Goal: Task Accomplishment & Management: Complete application form

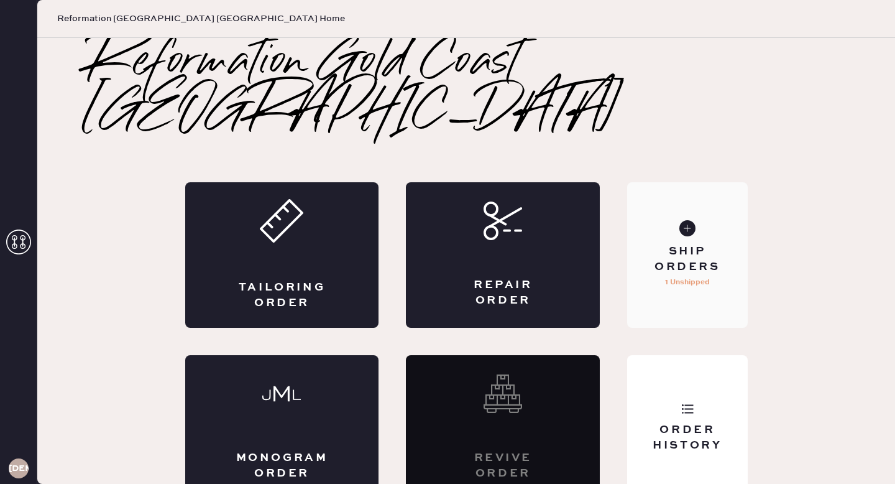
click at [709, 244] on div "Ship Orders" at bounding box center [687, 259] width 100 height 31
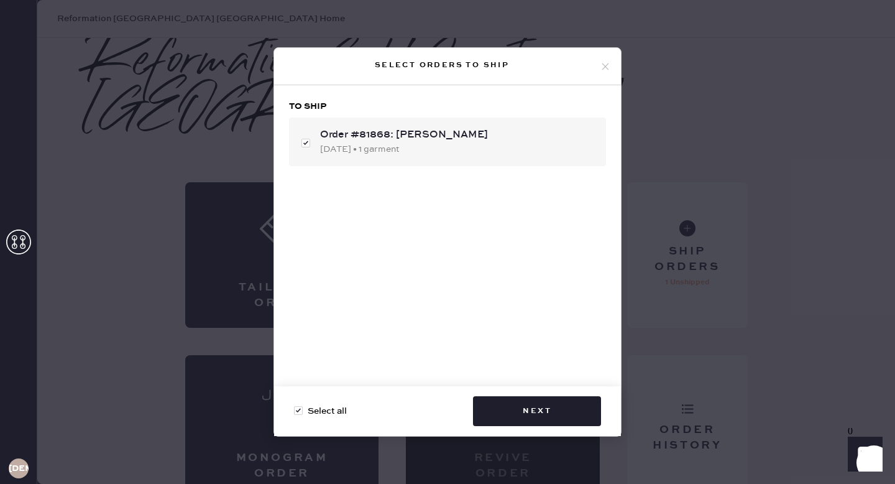
click at [778, 269] on div "Select orders to ship To ship Order #81868: [PERSON_NAME] [DATE] • 1 garment Se…" at bounding box center [447, 242] width 895 height 484
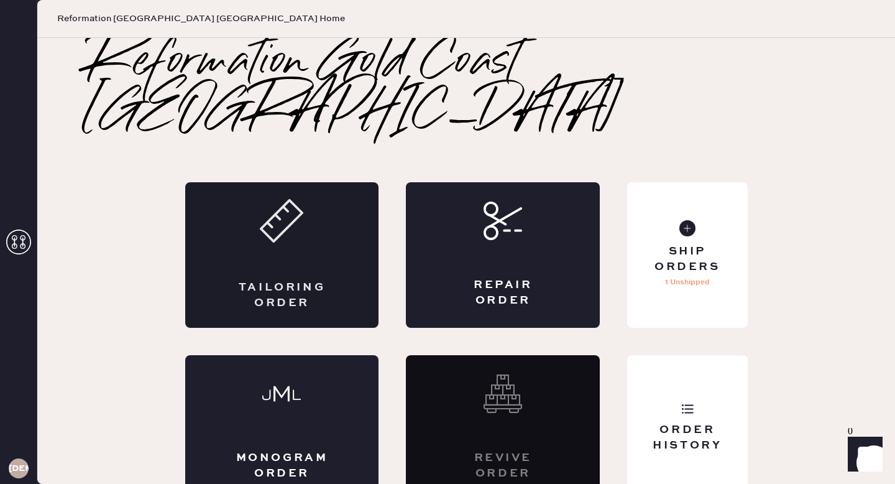
click at [297, 234] on div "Tailoring Order" at bounding box center [282, 255] width 194 height 146
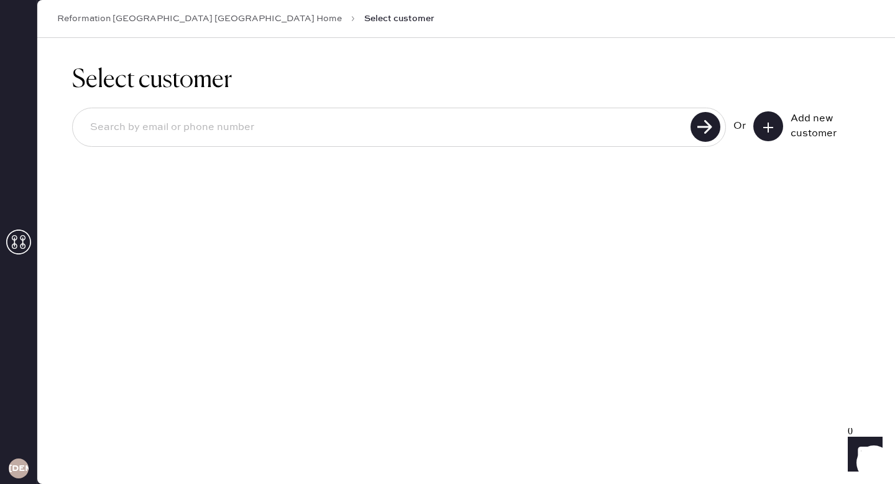
click at [258, 131] on input at bounding box center [383, 127] width 607 height 29
click at [363, 228] on div "Select customer Or Add new customer" at bounding box center [466, 261] width 858 height 446
click at [774, 135] on button at bounding box center [769, 126] width 30 height 30
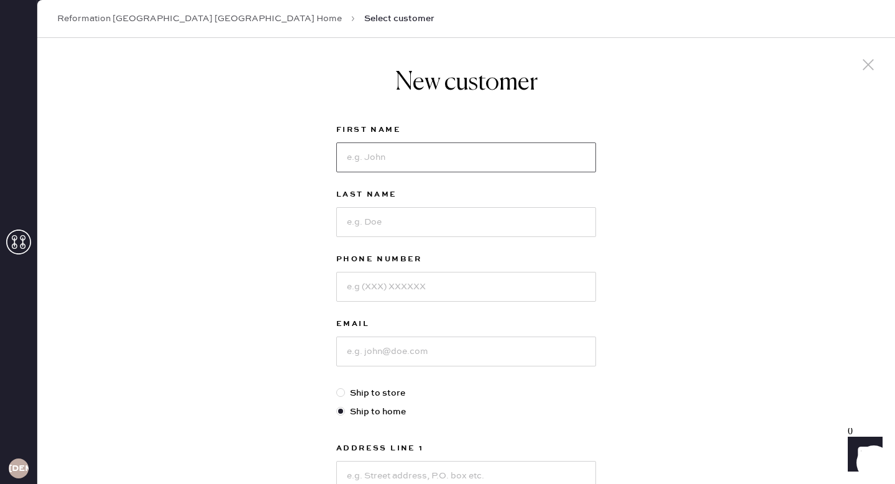
click at [371, 155] on input at bounding box center [466, 157] width 260 height 30
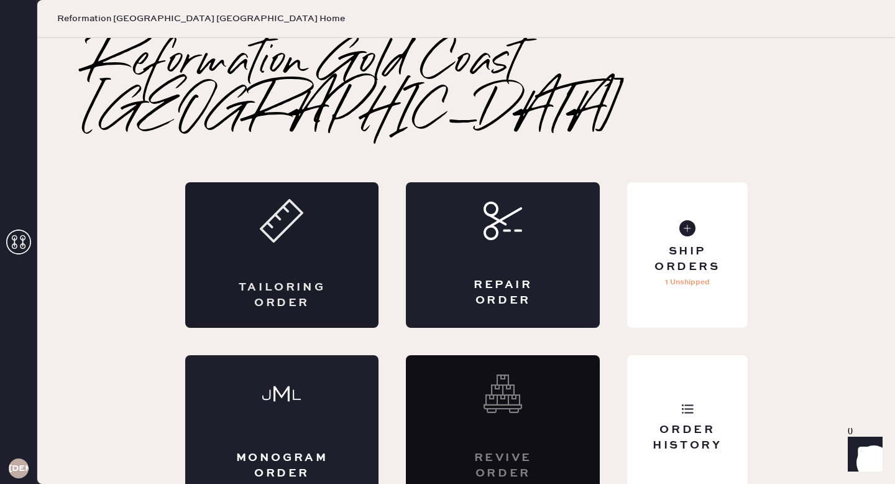
click at [185, 238] on div "Tailoring Order" at bounding box center [282, 255] width 194 height 146
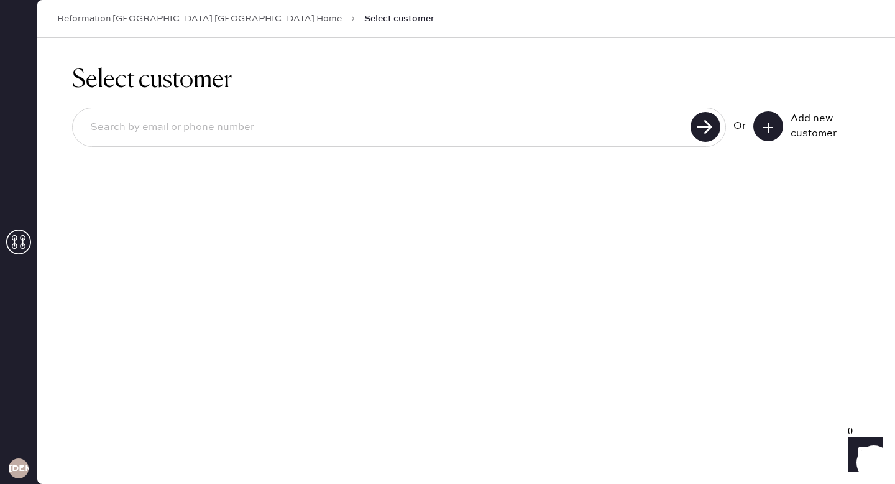
click at [210, 136] on input at bounding box center [383, 127] width 607 height 29
type input "[EMAIL_ADDRESS][DOMAIN_NAME]"
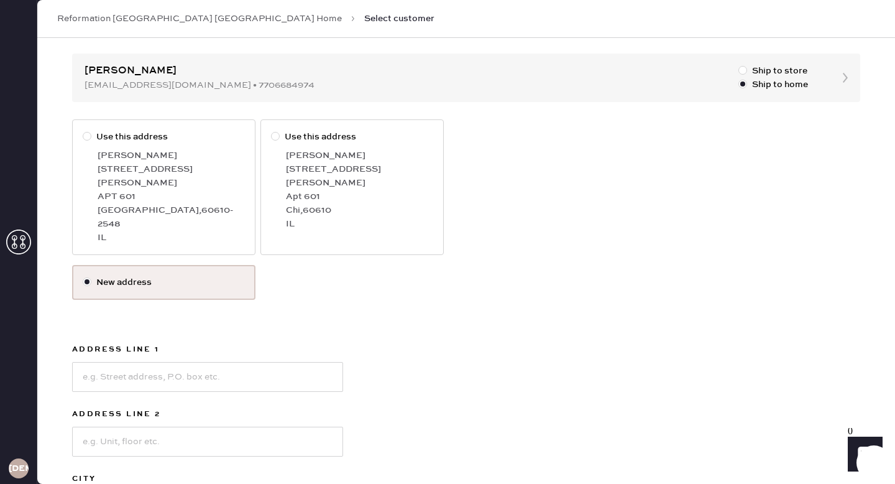
scroll to position [114, 0]
click at [131, 159] on div "[PERSON_NAME]" at bounding box center [171, 155] width 147 height 14
click at [83, 130] on input "Use this address" at bounding box center [83, 129] width 1 height 1
radio input "true"
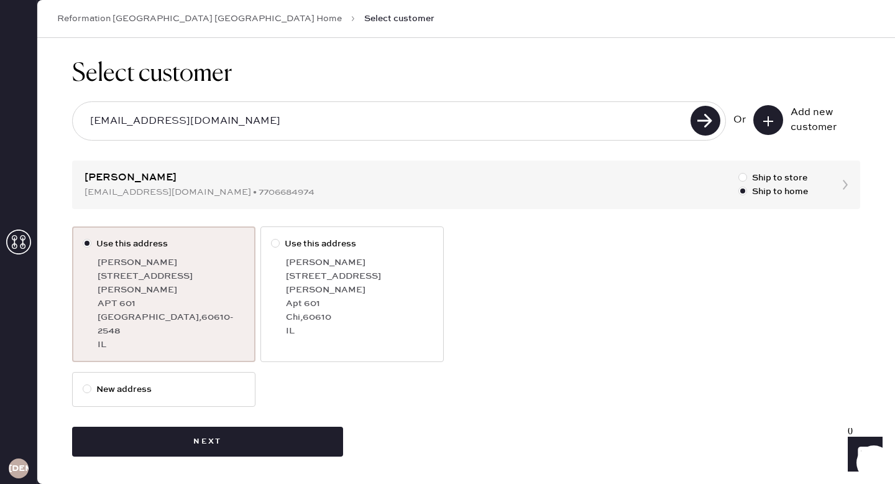
scroll to position [0, 0]
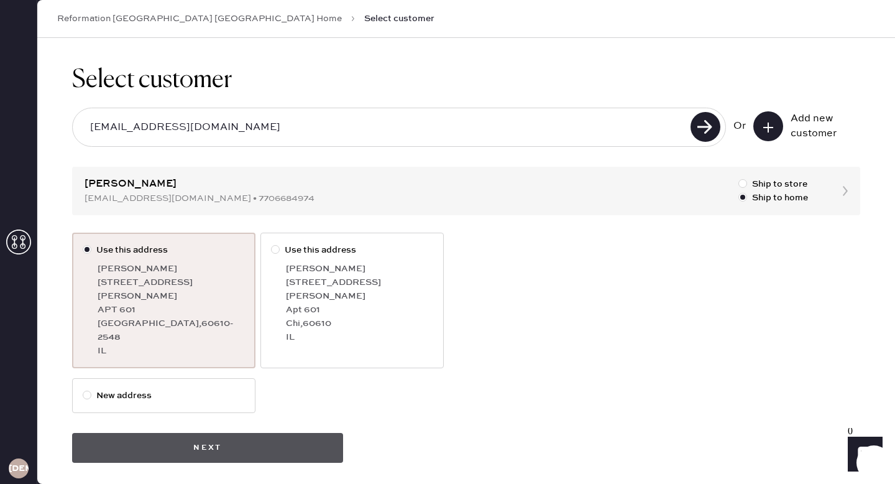
click at [281, 433] on button "Next" at bounding box center [207, 448] width 271 height 30
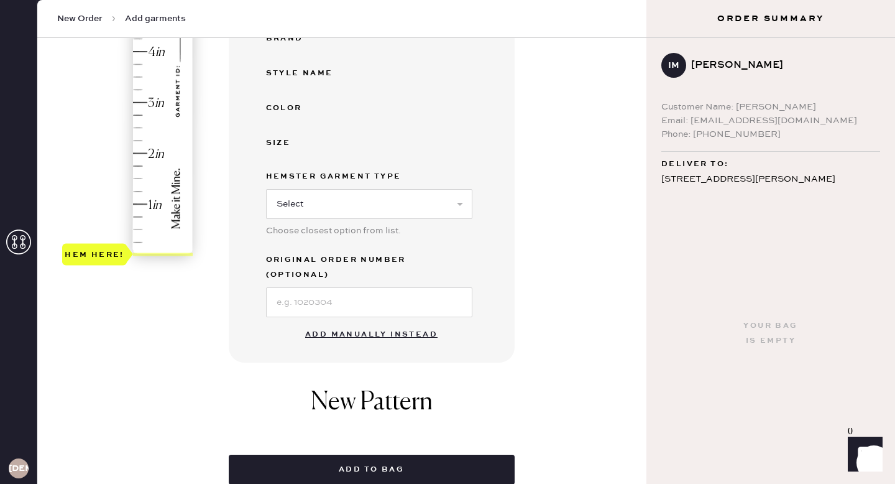
scroll to position [285, 0]
click at [370, 321] on button "Add manually instead" at bounding box center [371, 333] width 147 height 25
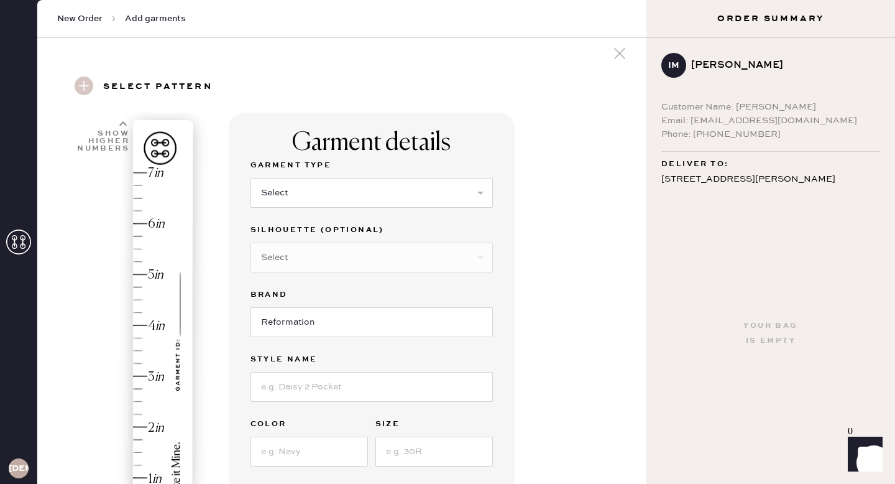
scroll to position [11, 0]
click at [289, 194] on select "Select Basic Skirt Jeans Leggings Pants Shorts Basic Sleeved Dress Basic Sleeve…" at bounding box center [372, 193] width 243 height 30
select select "2"
click at [251, 178] on select "Select Basic Skirt Jeans Leggings Pants Shorts Basic Sleeved Dress Basic Sleeve…" at bounding box center [372, 193] width 243 height 30
click at [285, 262] on select "Select Shorts Cropped Flare Boot Cut Straight Skinny Other" at bounding box center [372, 258] width 243 height 30
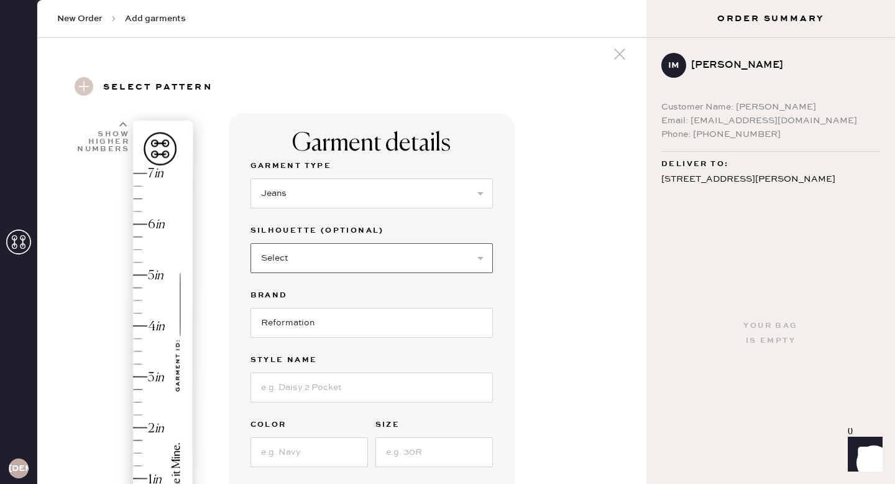
select select "other"
click at [251, 243] on select "Select Shorts Cropped Flare Boot Cut Straight Skinny Other" at bounding box center [372, 258] width 243 height 30
click at [287, 320] on input at bounding box center [372, 323] width 243 height 30
type input "W"
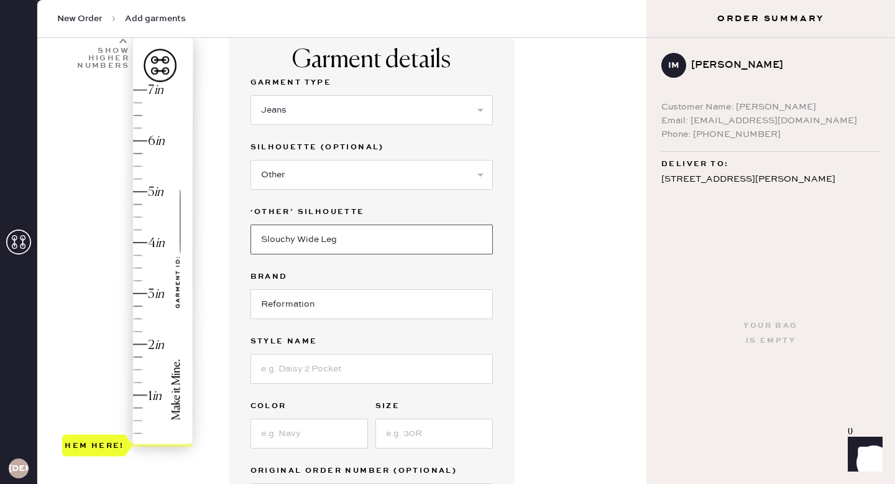
scroll to position [126, 0]
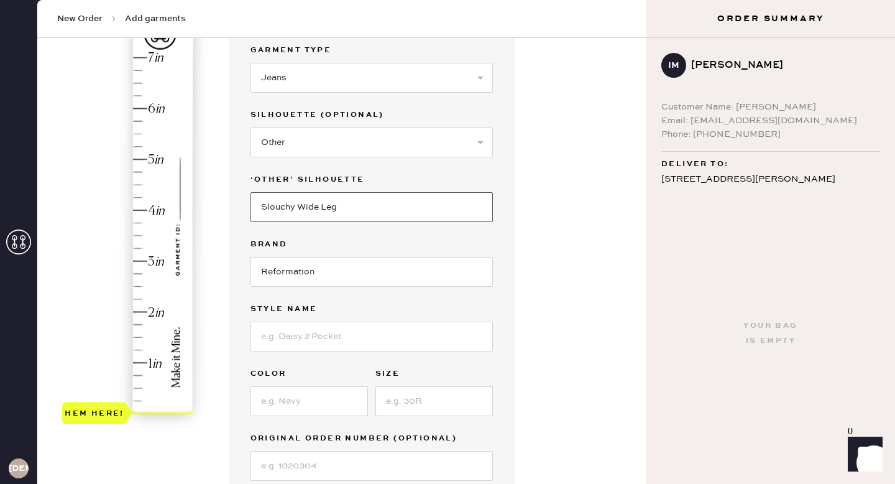
type input "Slouchy Wide Leg"
click at [294, 344] on input at bounding box center [372, 336] width 243 height 30
type input "[PERSON_NAME] High Rise Slouchy Wide Leg"
click at [335, 208] on input "Slouchy Wide Leg" at bounding box center [372, 207] width 243 height 30
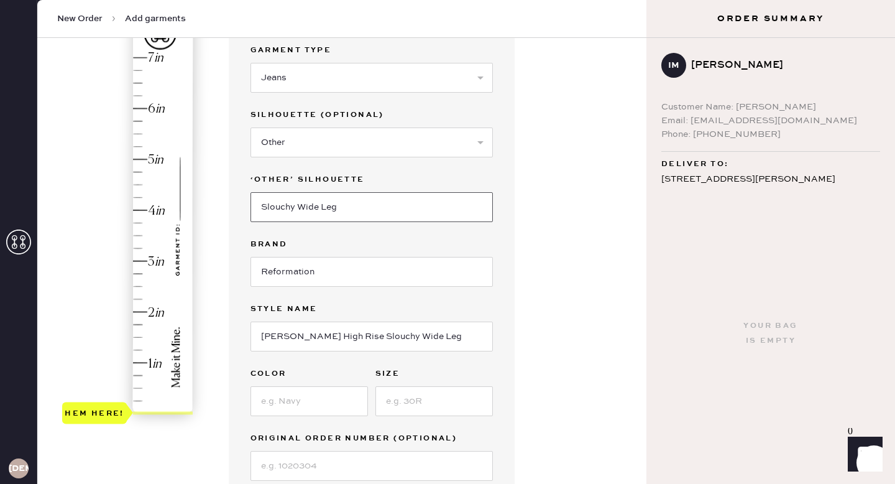
click at [335, 208] on input "Slouchy Wide Leg" at bounding box center [372, 207] width 243 height 30
click at [326, 407] on input at bounding box center [310, 401] width 118 height 30
type input "[PERSON_NAME]"
click at [423, 402] on input at bounding box center [435, 401] width 118 height 30
type input "23"
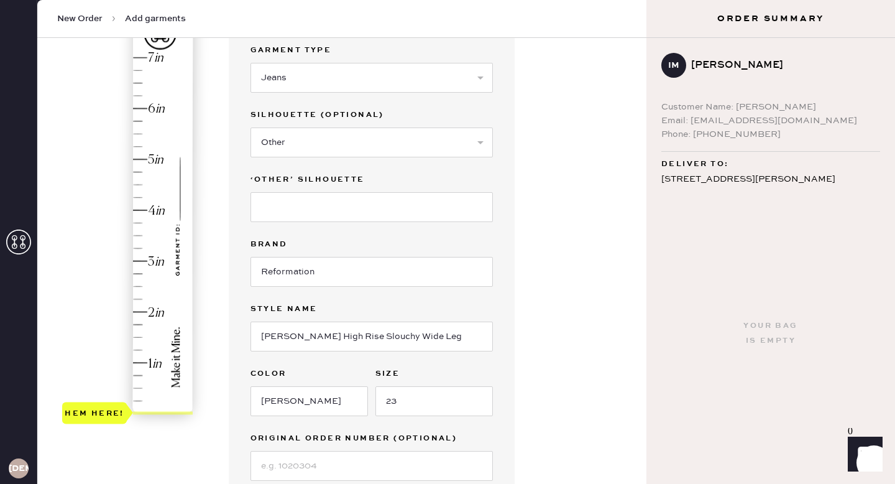
click at [540, 422] on div "Garment details Garment Type Select Basic Skirt Jeans Leggings Pants Shorts Bas…" at bounding box center [433, 383] width 409 height 771
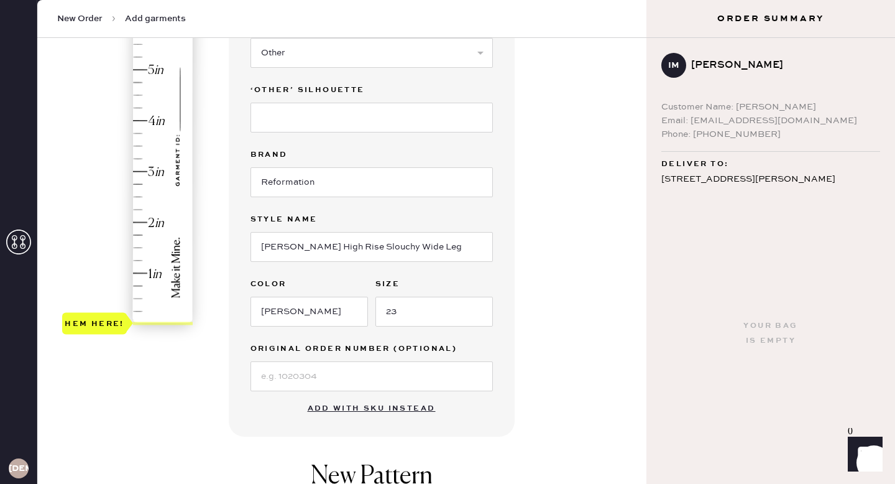
scroll to position [274, 0]
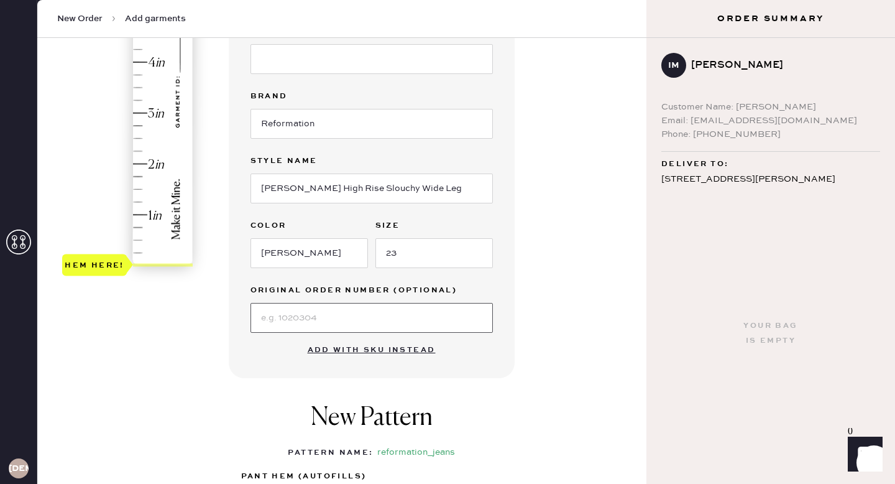
click at [300, 318] on input at bounding box center [372, 318] width 243 height 30
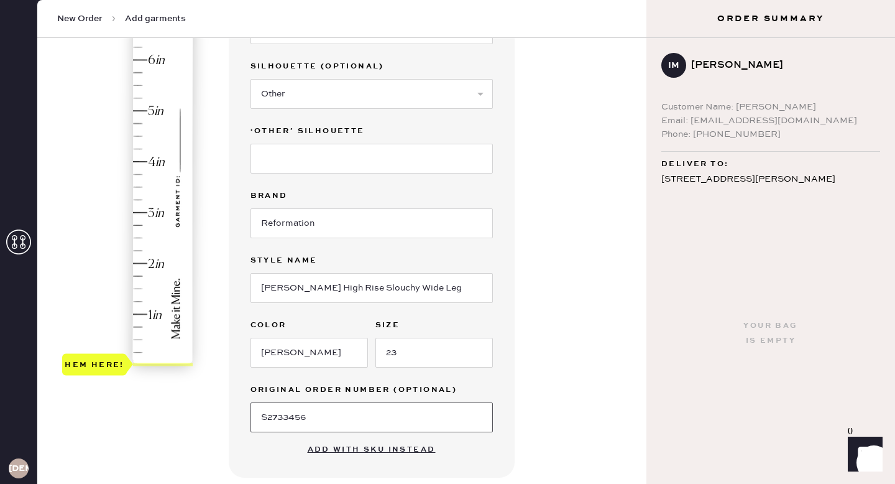
scroll to position [0, 0]
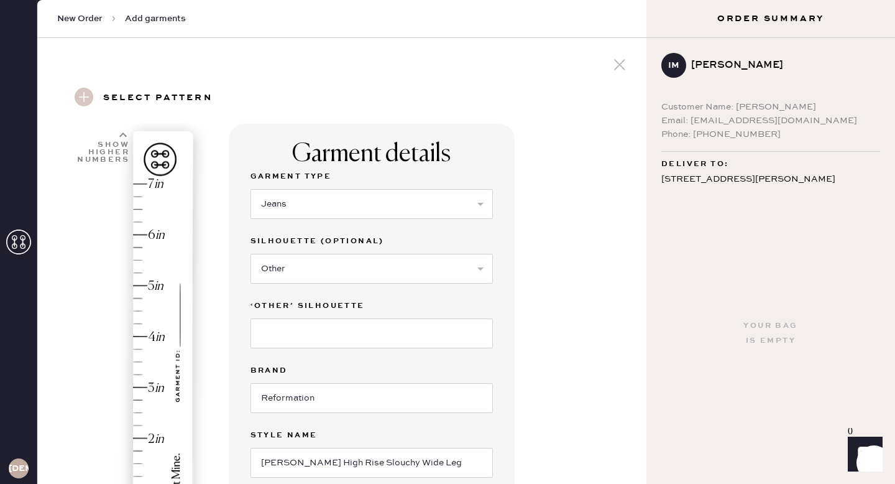
type input "S2733456"
type input "5.25"
click at [139, 269] on div "Hem here!" at bounding box center [128, 361] width 132 height 367
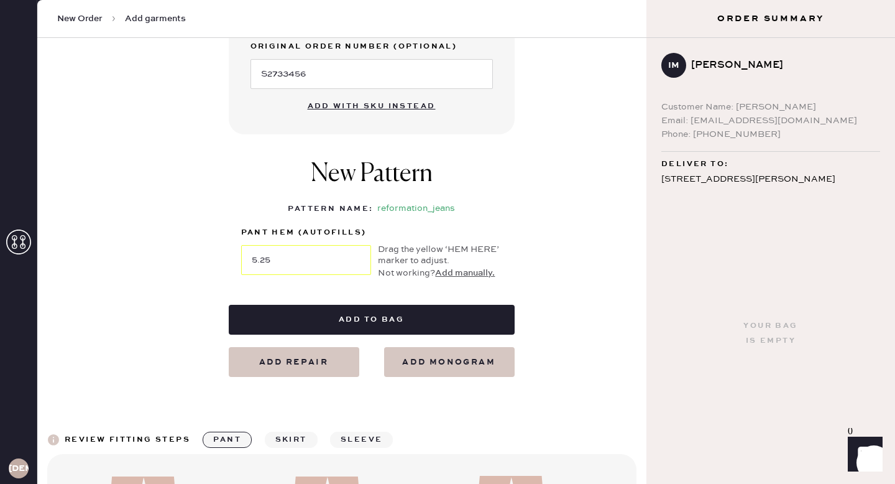
scroll to position [522, 0]
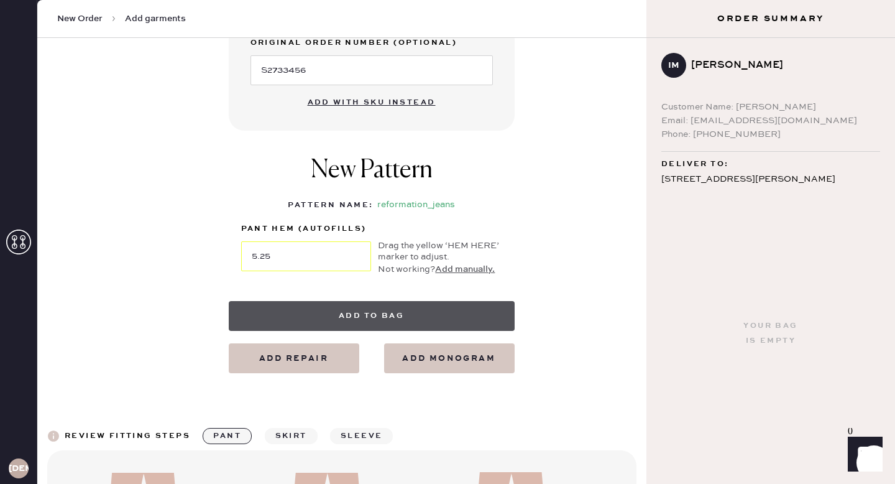
click at [430, 317] on button "Add to bag" at bounding box center [372, 316] width 286 height 30
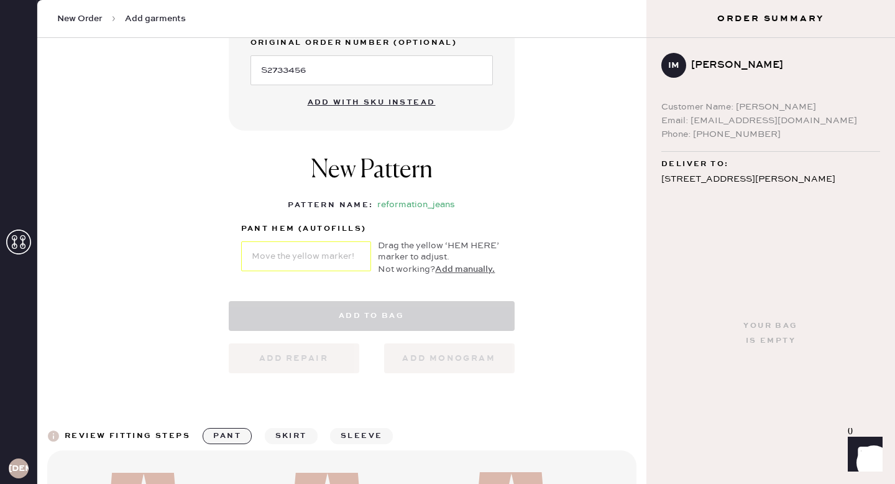
select select "2"
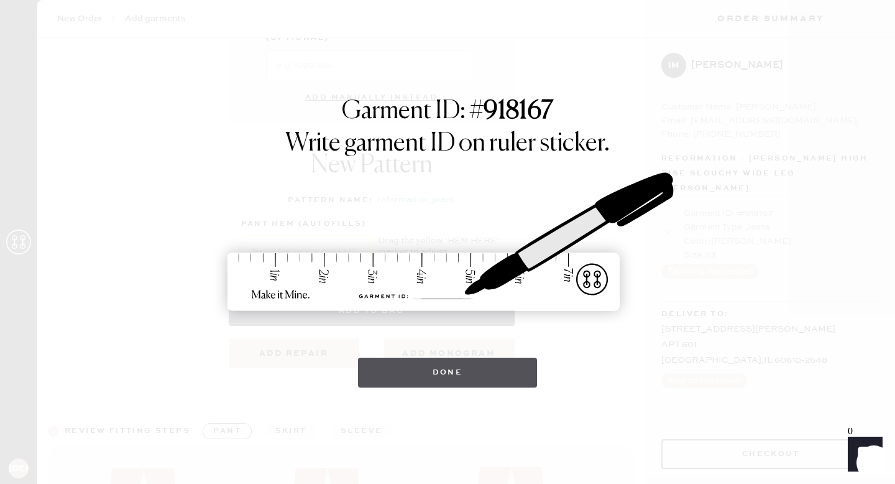
click at [446, 382] on button "Done" at bounding box center [448, 373] width 180 height 30
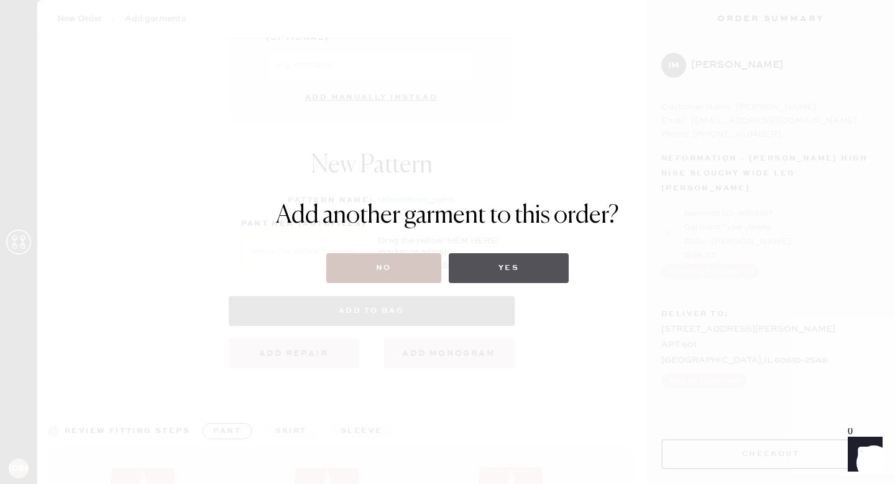
click at [519, 266] on button "Yes" at bounding box center [509, 268] width 120 height 30
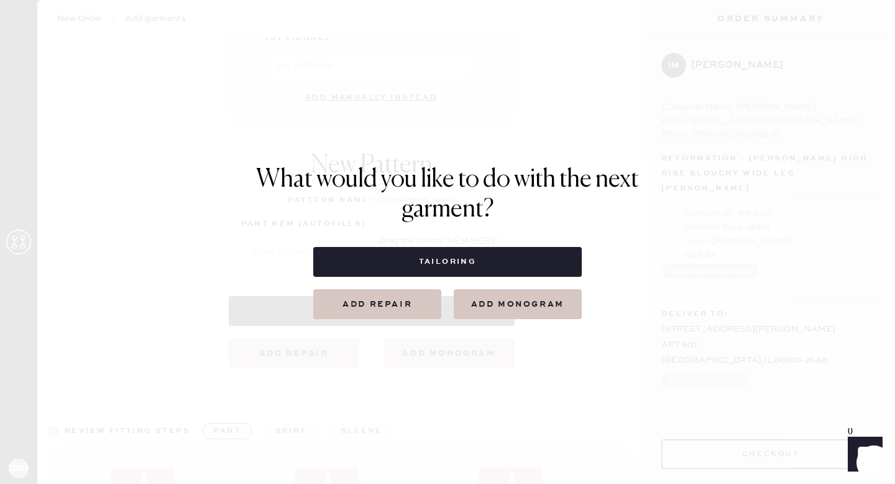
click at [519, 266] on button "Tailoring" at bounding box center [447, 262] width 268 height 30
select select
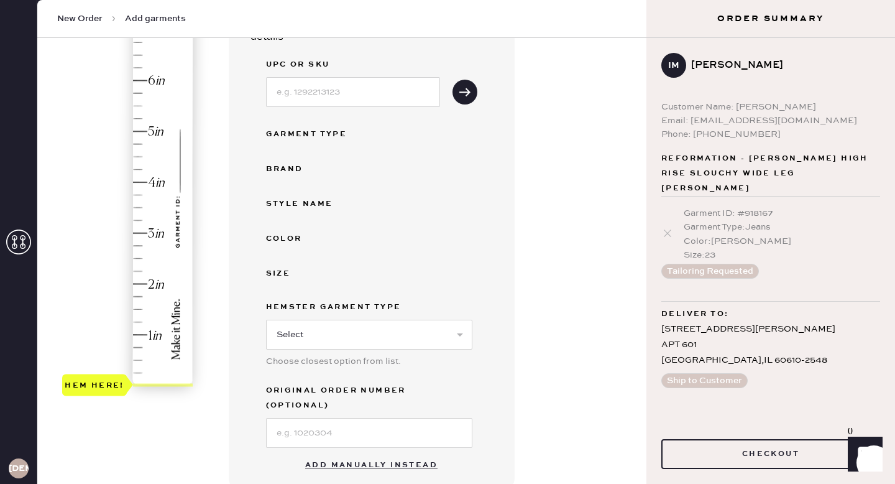
scroll to position [211, 0]
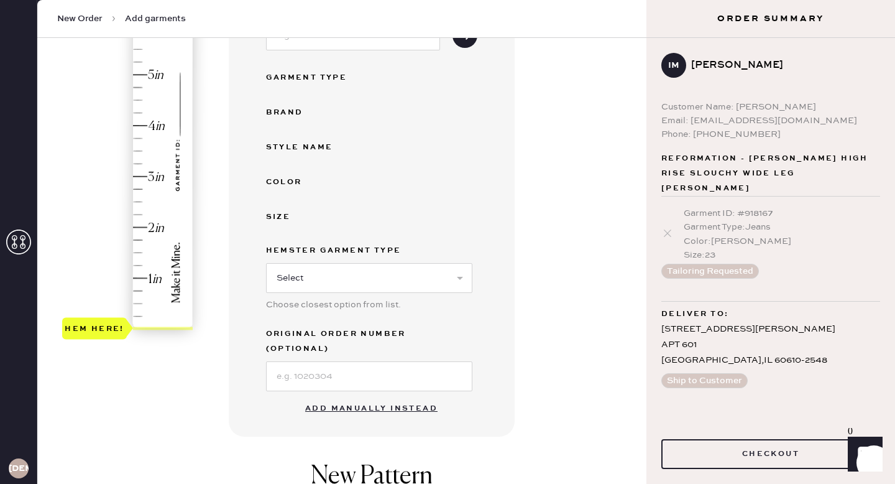
click at [361, 399] on button "Add manually instead" at bounding box center [371, 408] width 147 height 25
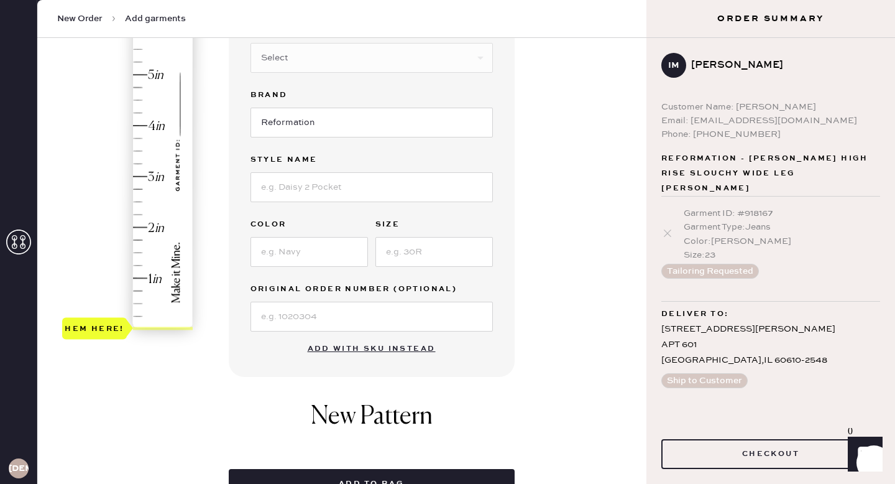
scroll to position [238, 0]
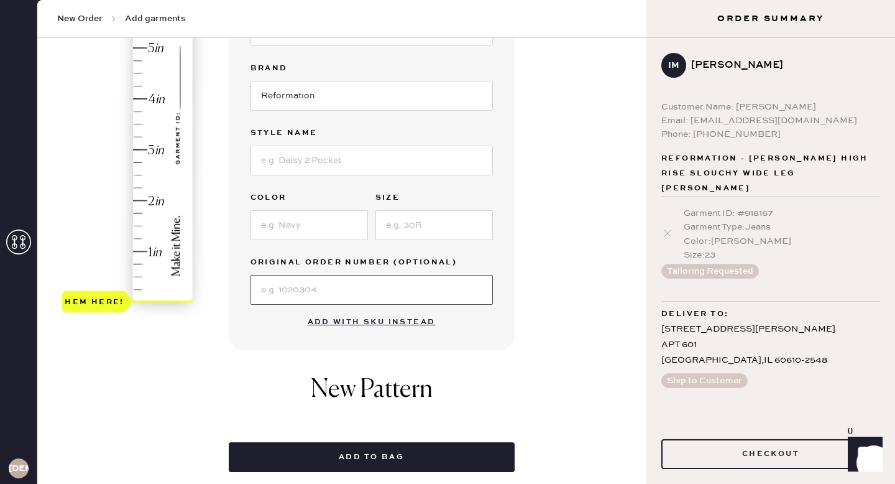
click at [293, 284] on input at bounding box center [372, 290] width 243 height 30
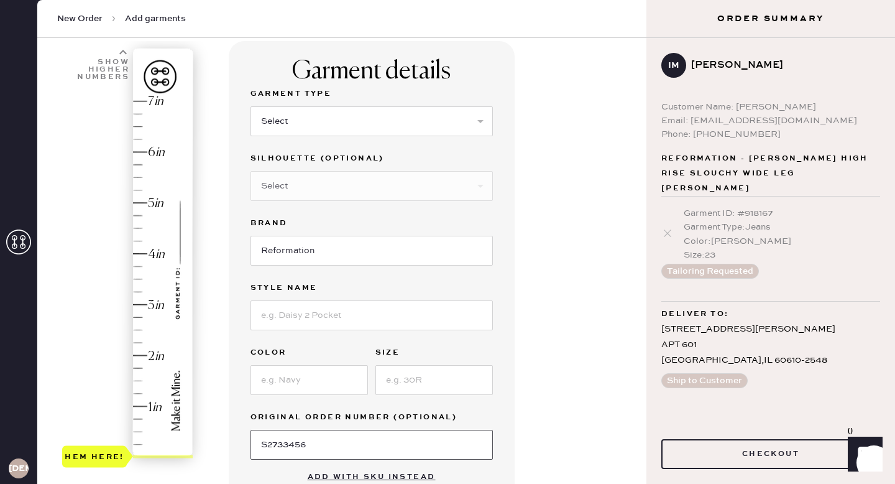
scroll to position [0, 0]
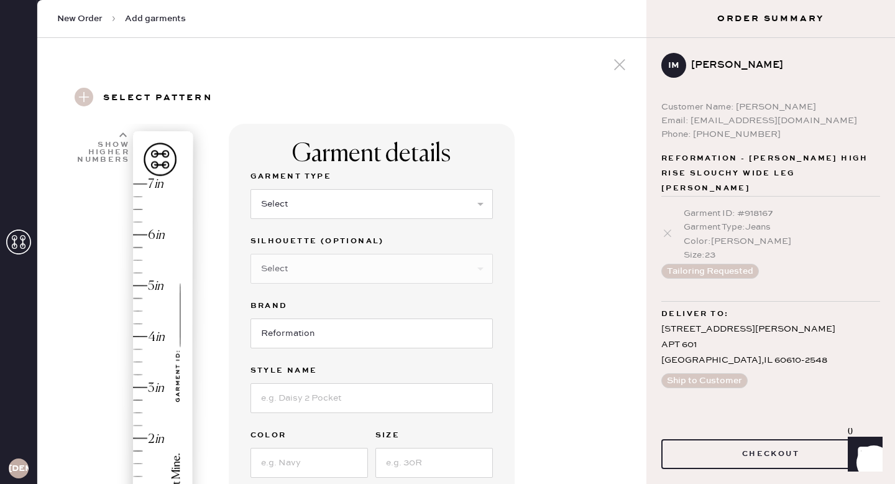
type input "S2733456"
click at [321, 197] on select "Select Basic Skirt Jeans Leggings Pants Shorts Basic Sleeved Dress Basic Sleeve…" at bounding box center [372, 204] width 243 height 30
select select "31"
click at [251, 189] on select "Select Basic Skirt Jeans Leggings Pants Shorts Basic Sleeved Dress Basic Sleeve…" at bounding box center [372, 204] width 243 height 30
click at [305, 272] on select "Select Other" at bounding box center [372, 269] width 243 height 30
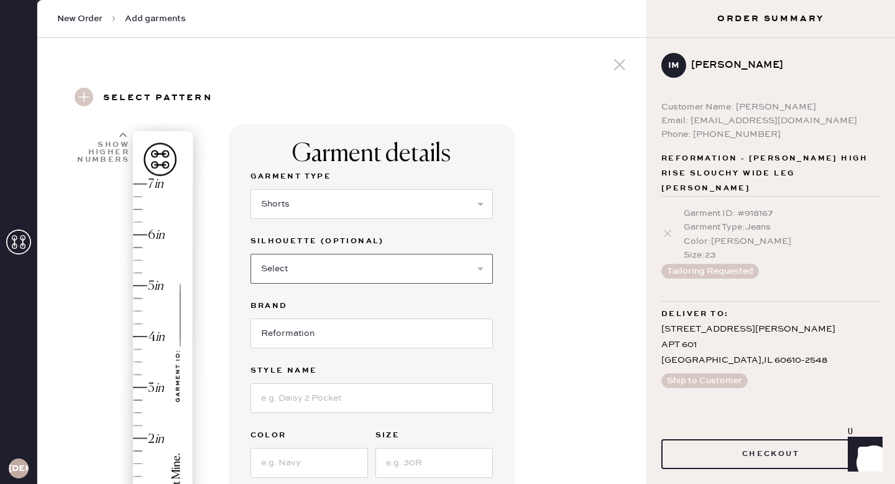
select select "other"
click at [251, 254] on select "Select Other" at bounding box center [372, 269] width 243 height 30
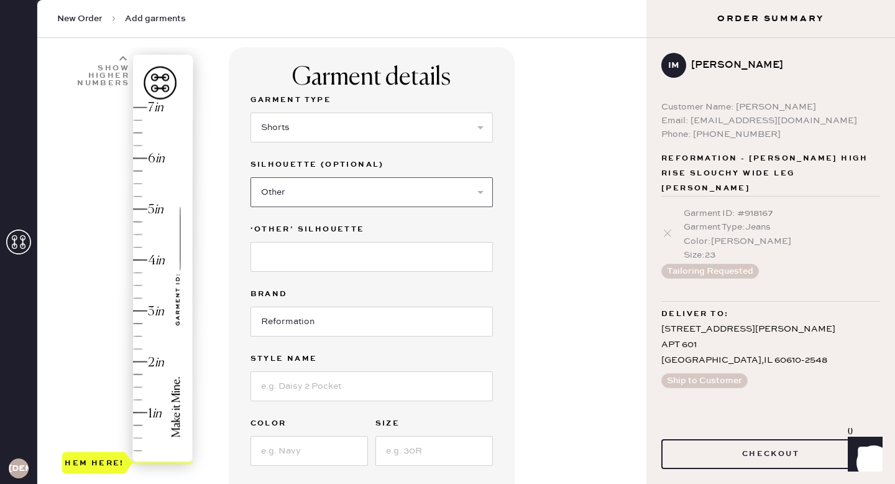
scroll to position [93, 0]
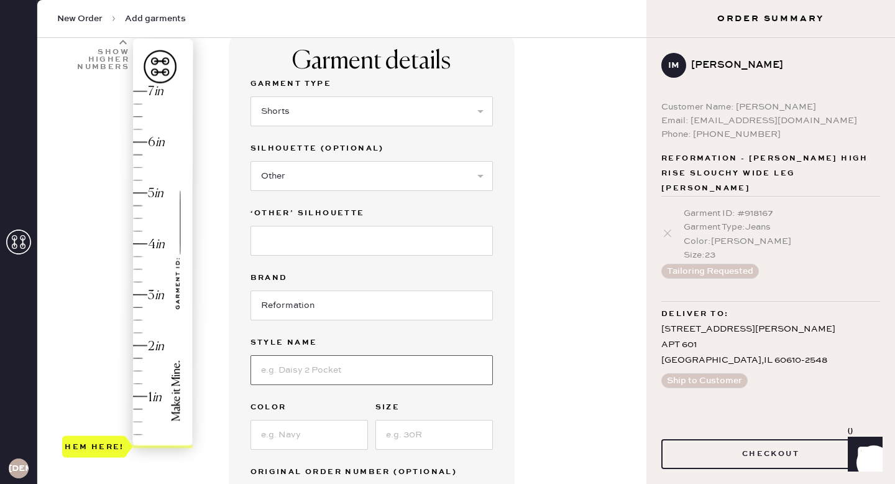
click at [291, 372] on input at bounding box center [372, 370] width 243 height 30
type input "June Low Rise Short"
click at [295, 440] on input at bounding box center [310, 435] width 118 height 30
type input "Black"
click at [506, 413] on div "Garment details Garment Type Select Basic Skirt Jeans Leggings Pants Shorts Bas…" at bounding box center [372, 295] width 286 height 529
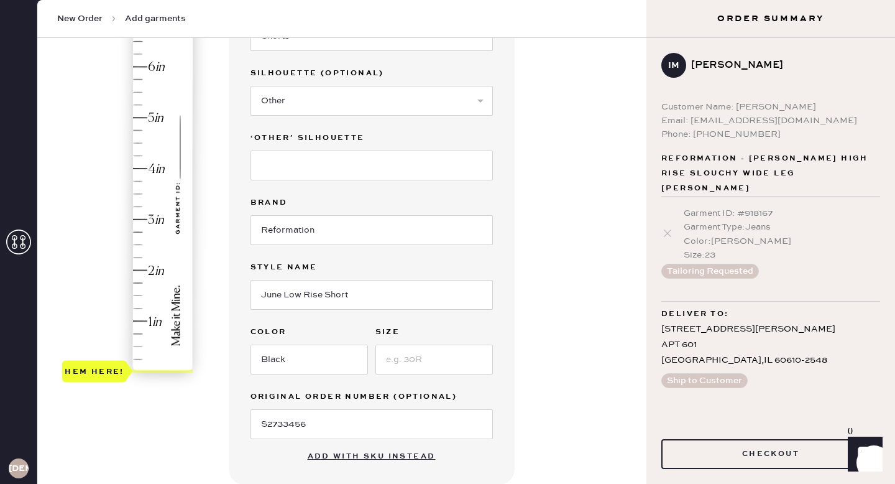
scroll to position [185, 0]
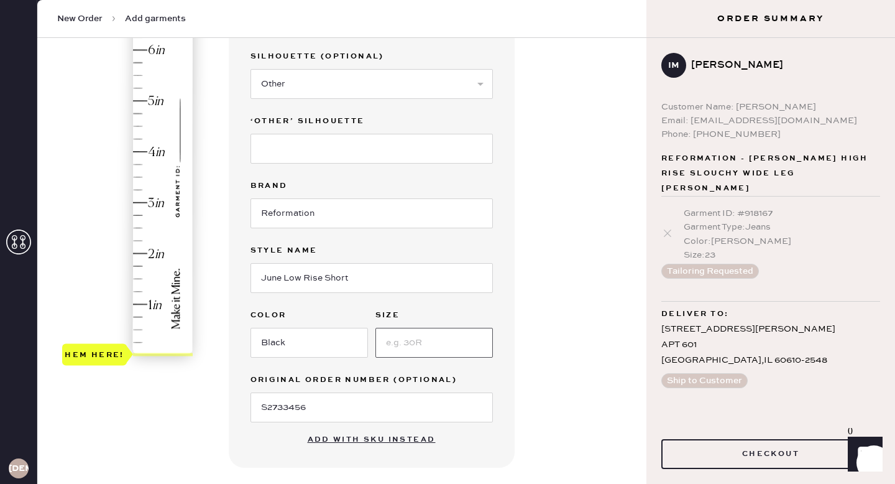
click at [437, 343] on input at bounding box center [435, 343] width 118 height 30
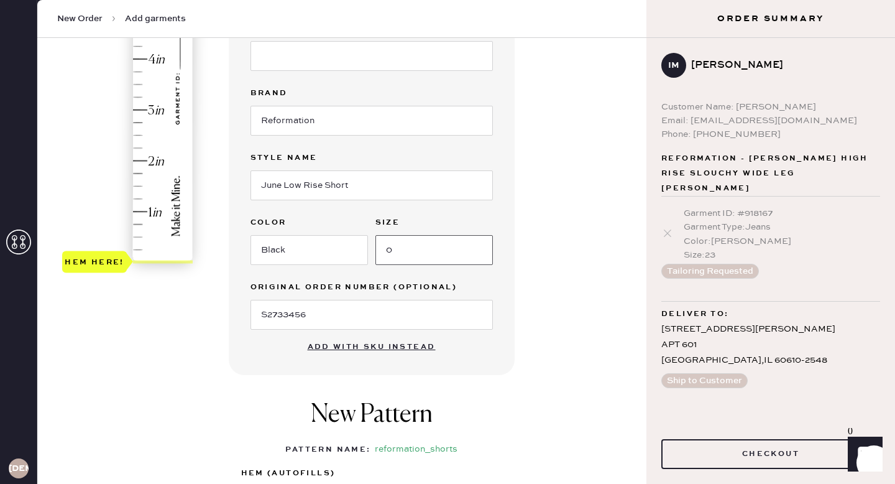
scroll to position [277, 0]
type input "0"
type input "1.75"
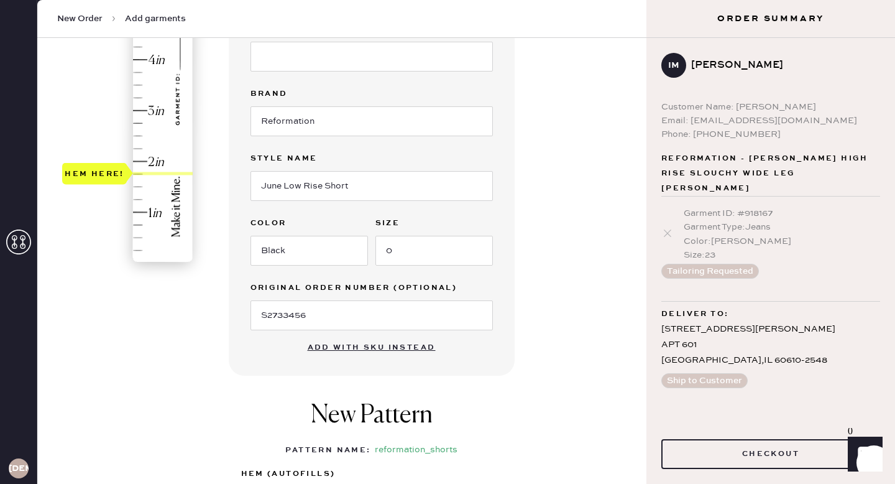
click at [139, 173] on div "Hem here!" at bounding box center [128, 85] width 132 height 367
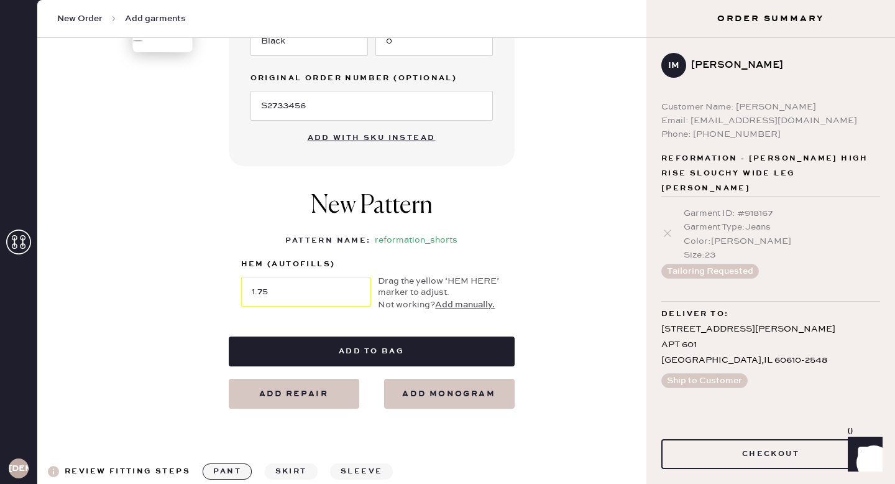
scroll to position [499, 0]
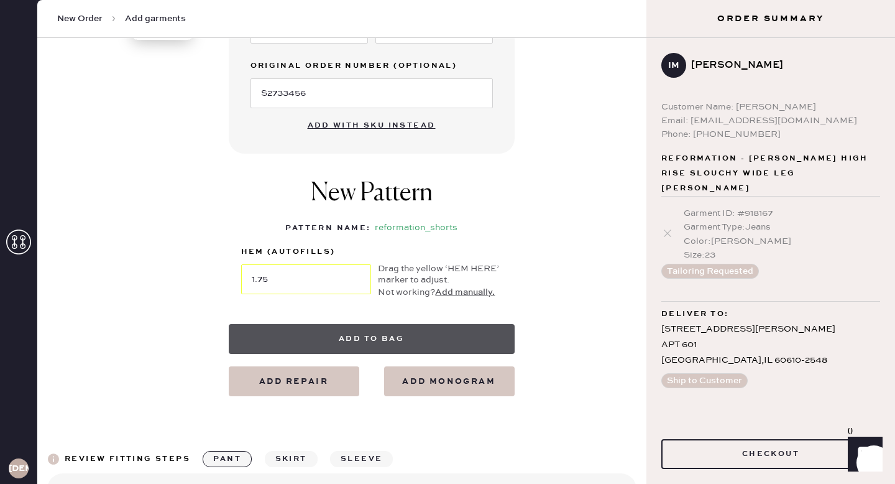
click at [379, 338] on button "Add to bag" at bounding box center [372, 339] width 286 height 30
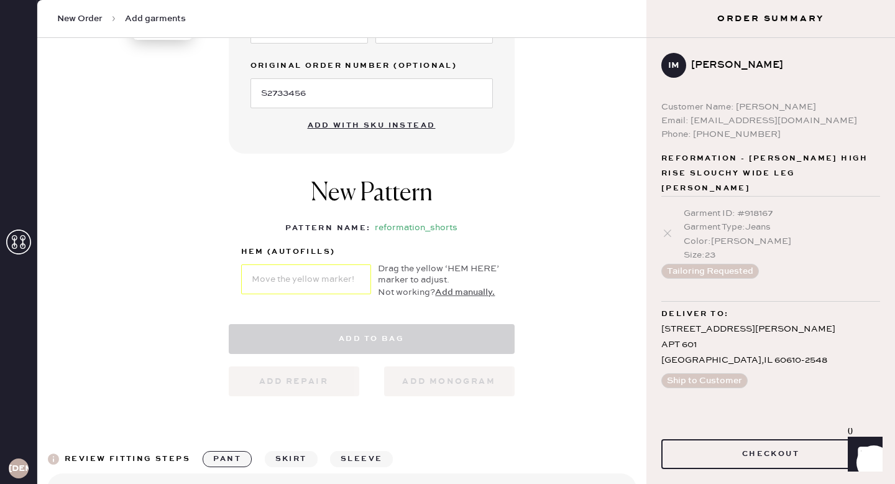
select select "31"
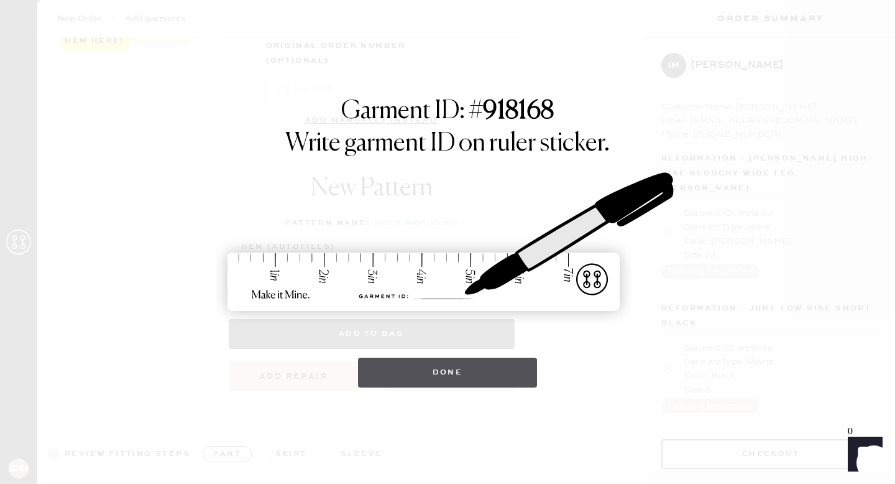
click at [427, 379] on button "Done" at bounding box center [448, 373] width 180 height 30
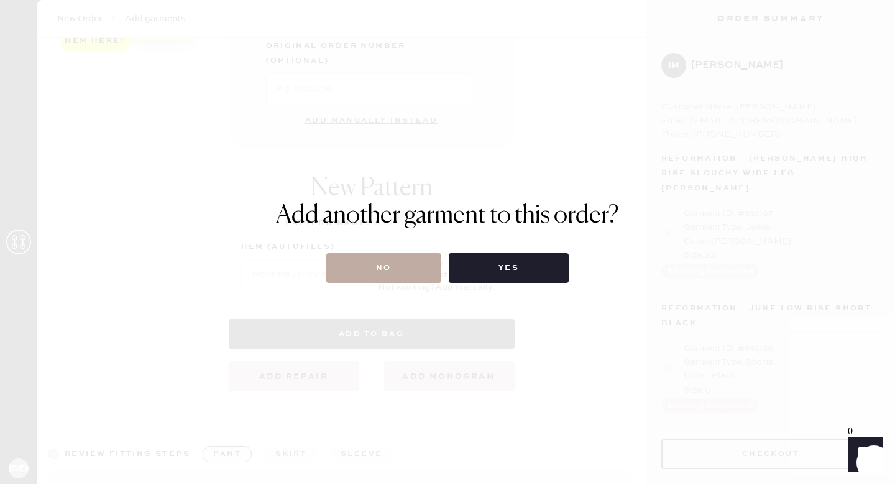
click at [376, 276] on button "No" at bounding box center [383, 268] width 115 height 30
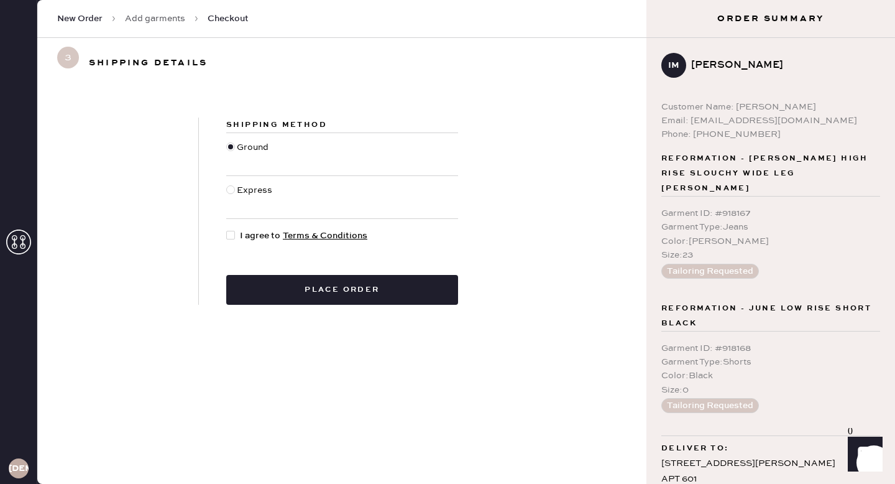
click at [230, 238] on div at bounding box center [230, 235] width 9 height 9
click at [227, 229] on input "I agree to Terms & Conditions" at bounding box center [226, 229] width 1 height 1
checkbox input "true"
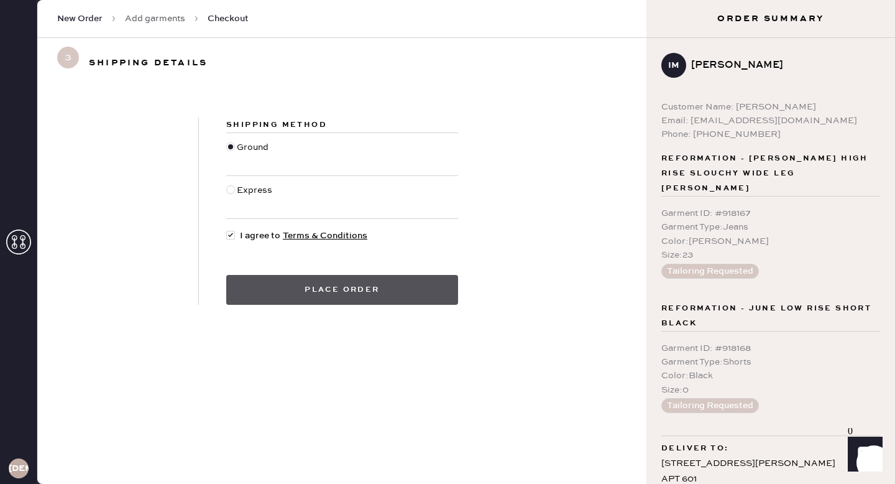
click at [388, 294] on button "Place order" at bounding box center [342, 290] width 232 height 30
